Goal: Information Seeking & Learning: Understand process/instructions

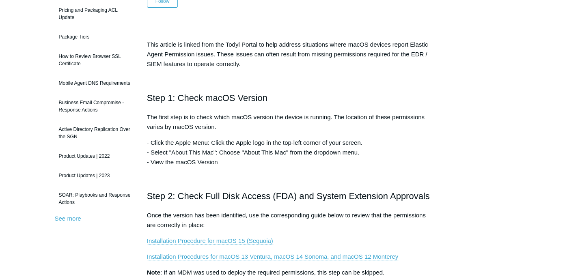
scroll to position [122, 0]
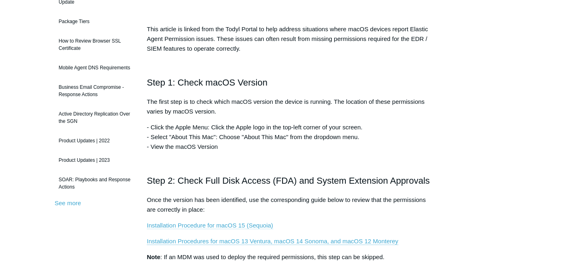
click at [225, 225] on link "Installation Procedure for macOS 15 (Sequoia)" at bounding box center [210, 225] width 126 height 7
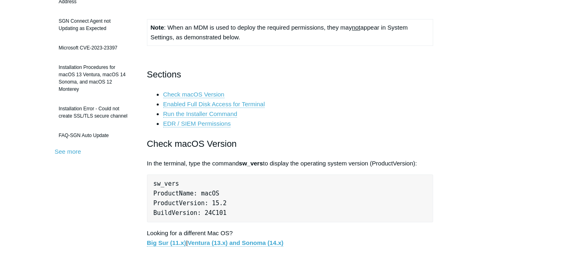
scroll to position [213, 0]
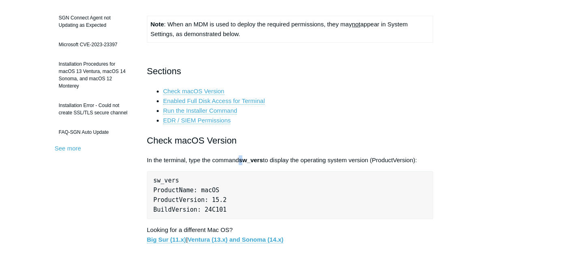
click at [242, 160] on strong "sw_vers" at bounding box center [251, 160] width 24 height 7
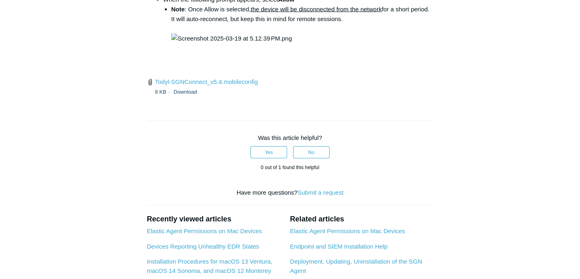
scroll to position [1249, 0]
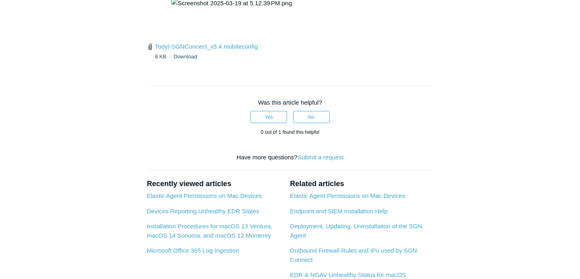
drag, startPoint x: 278, startPoint y: 112, endPoint x: 382, endPoint y: 114, distance: 104.4
copy code "/Library/PrivilegedHelperTools/"
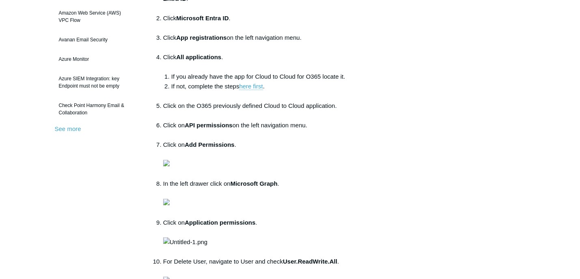
scroll to position [213, 0]
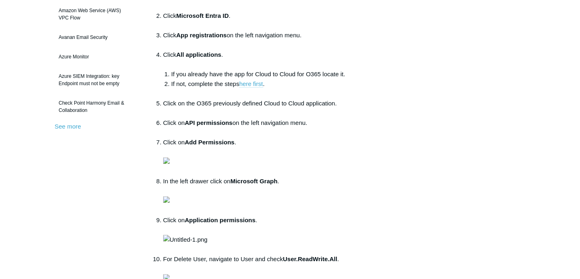
click at [246, 83] on link "here first" at bounding box center [251, 83] width 24 height 7
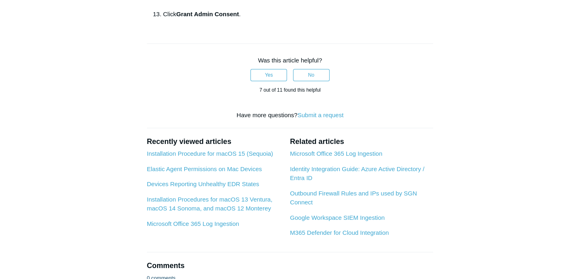
scroll to position [639, 0]
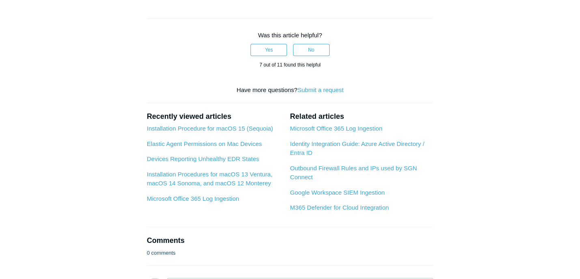
drag, startPoint x: 286, startPoint y: 121, endPoint x: 339, endPoint y: 121, distance: 52.8
copy strong "User.ReadWrite.All"
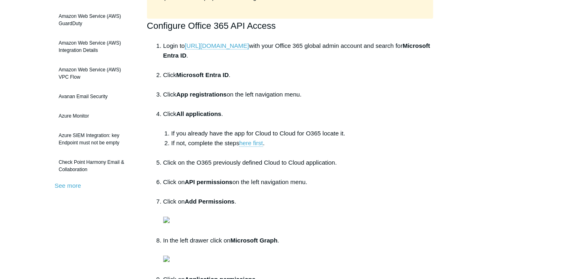
scroll to position [152, 0]
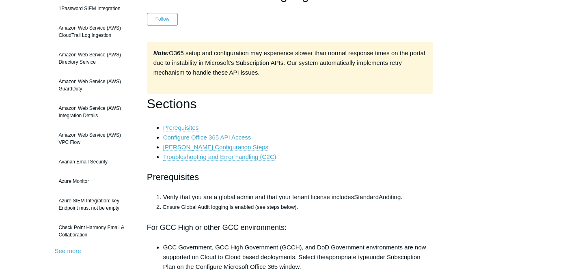
scroll to position [91, 0]
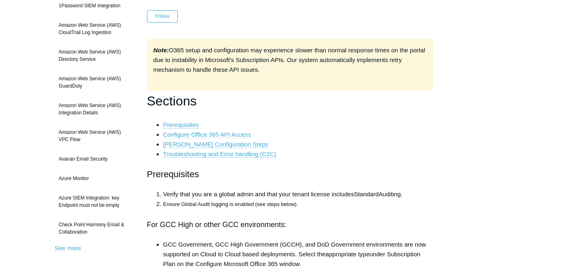
click at [219, 134] on link "Configure Office 365 API Access" at bounding box center [207, 134] width 88 height 7
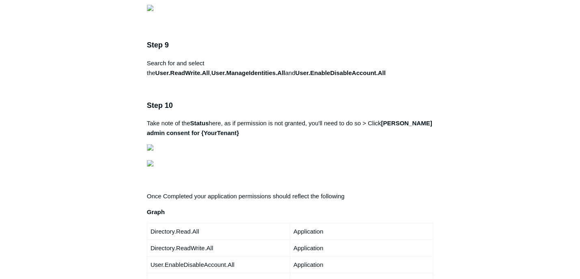
scroll to position [1326, 0]
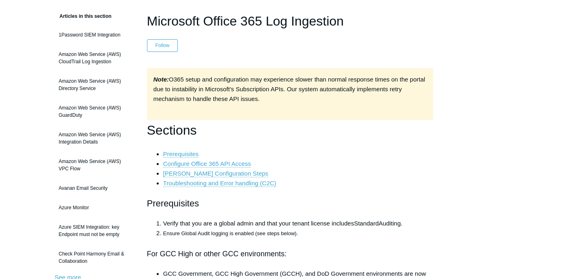
scroll to position [61, 0]
